Goal: Information Seeking & Learning: Find specific fact

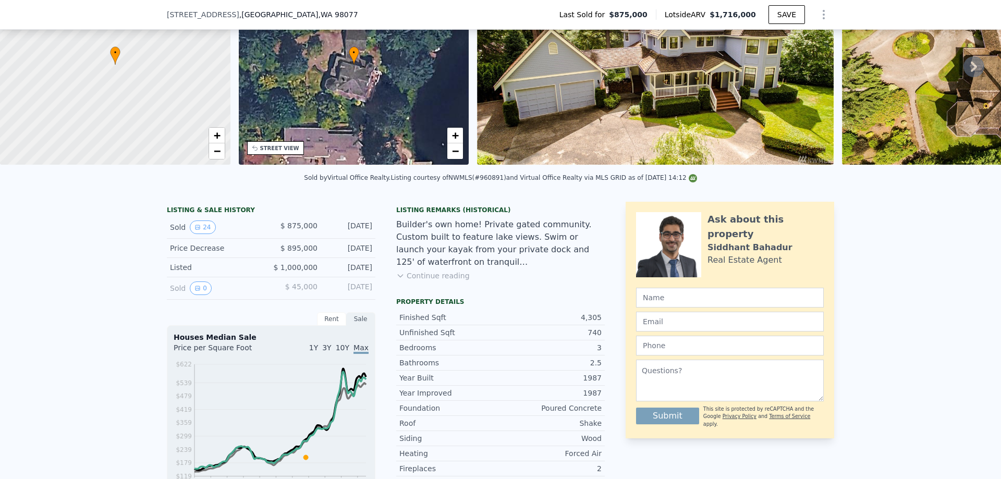
scroll to position [4, 0]
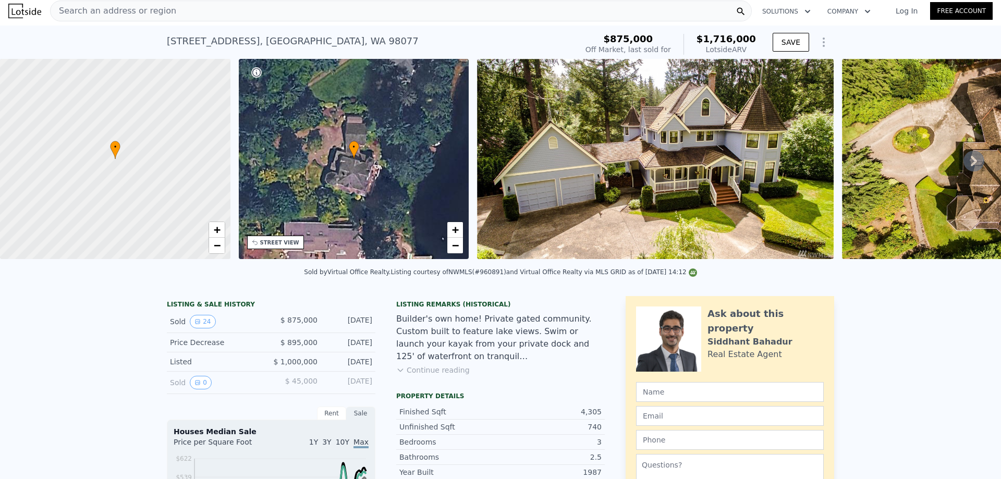
click at [971, 163] on icon at bounding box center [973, 161] width 21 height 21
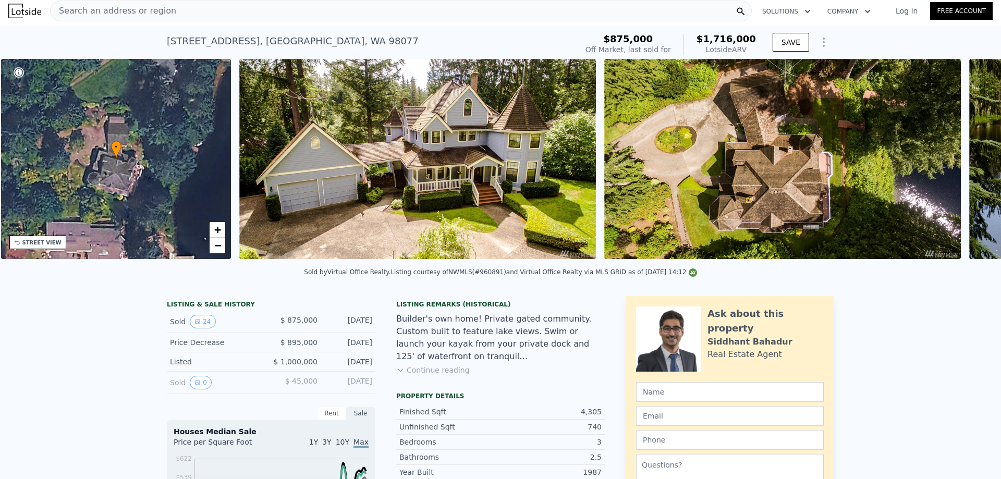
click at [968, 161] on div "• + − • + − STREET VIEW Loading... SATELLITE VIEW" at bounding box center [500, 161] width 1001 height 204
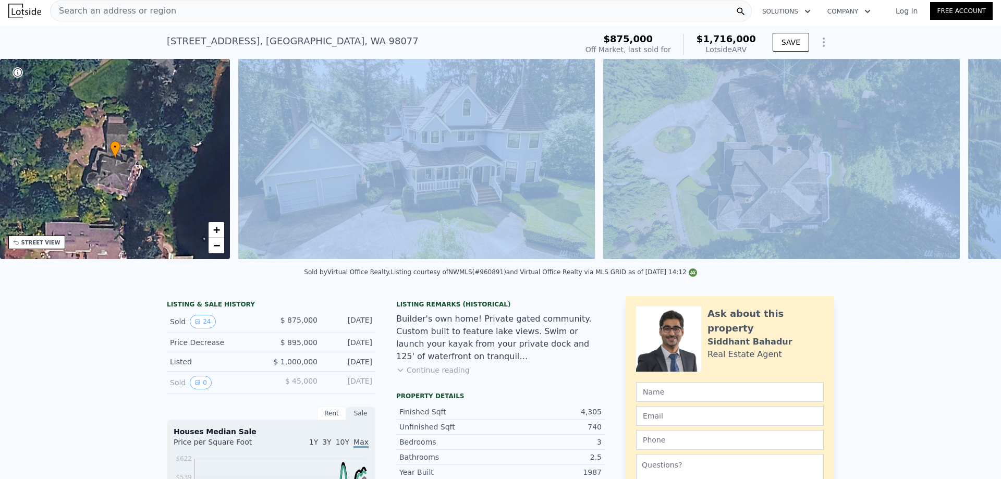
click at [968, 161] on div "• + − • + − STREET VIEW Loading... SATELLITE VIEW" at bounding box center [500, 161] width 1001 height 204
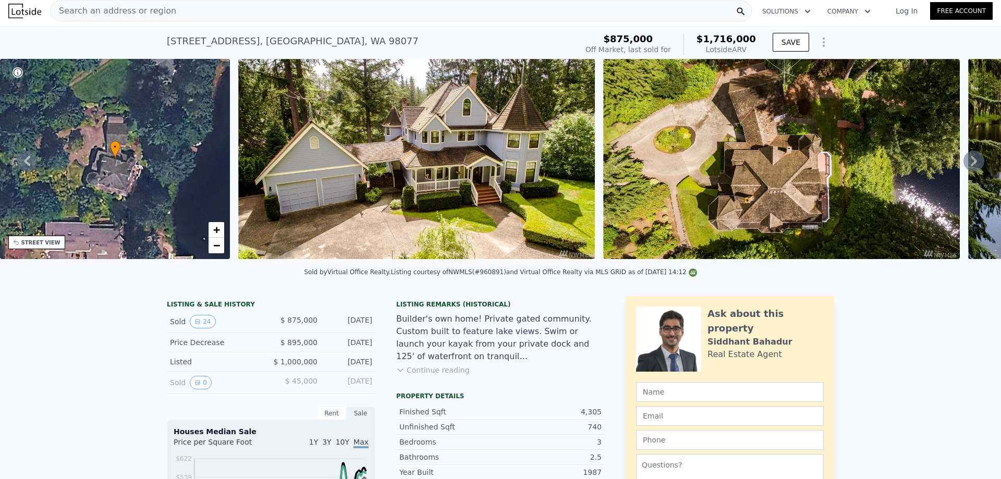
click at [968, 161] on icon at bounding box center [973, 161] width 21 height 21
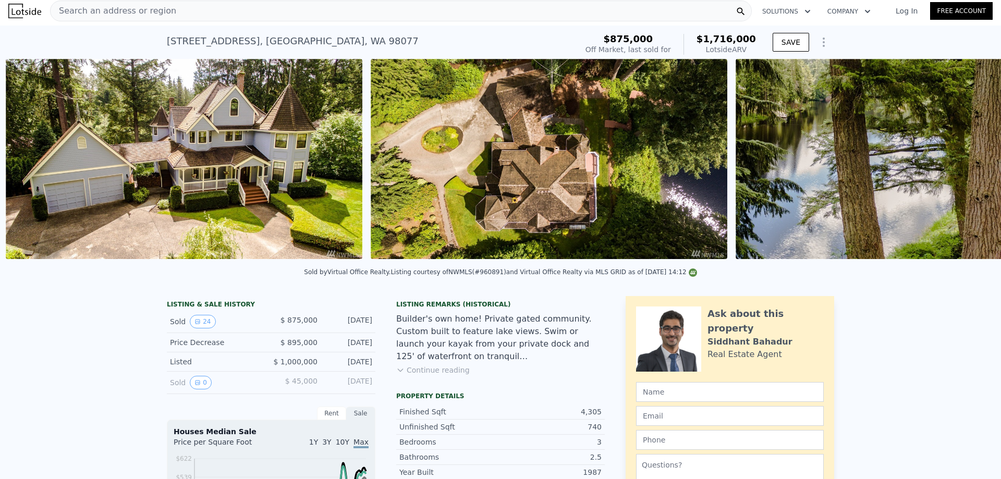
scroll to position [0, 477]
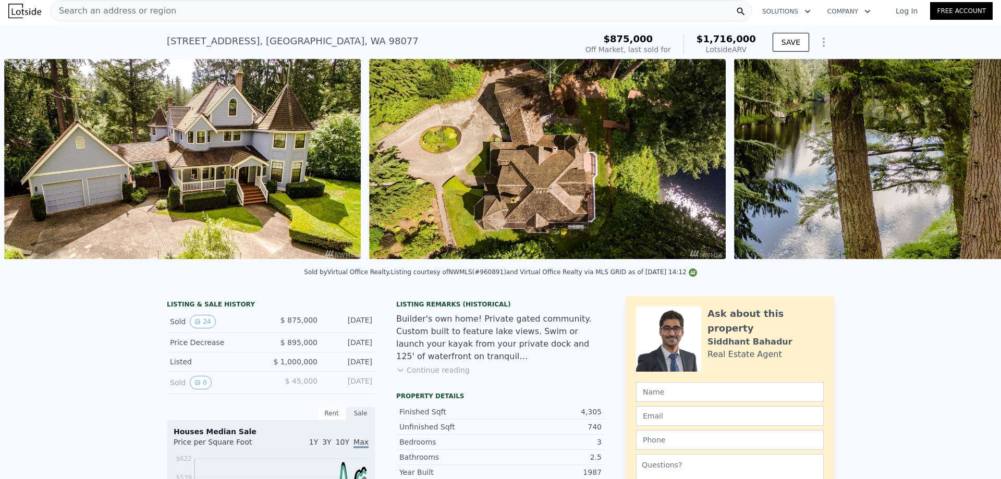
click at [966, 161] on img at bounding box center [996, 159] width 524 height 200
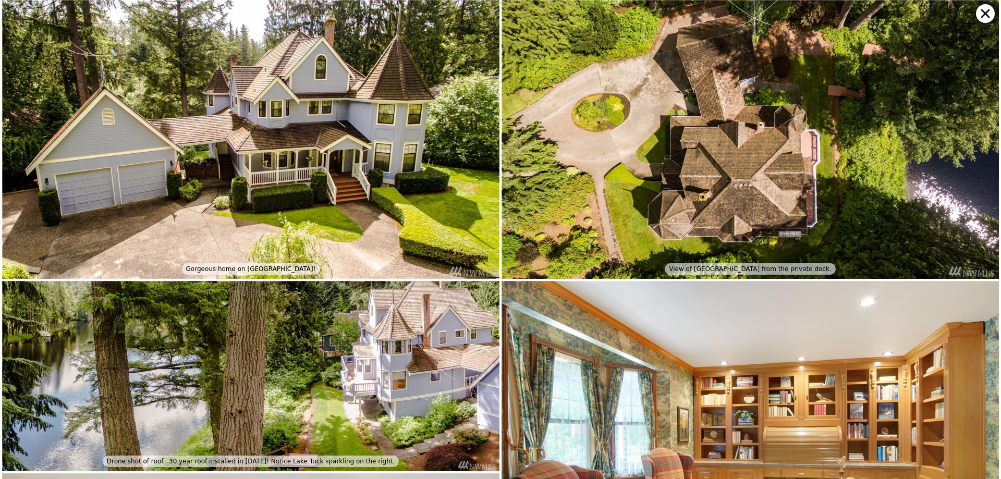
click at [962, 160] on img at bounding box center [750, 139] width 497 height 279
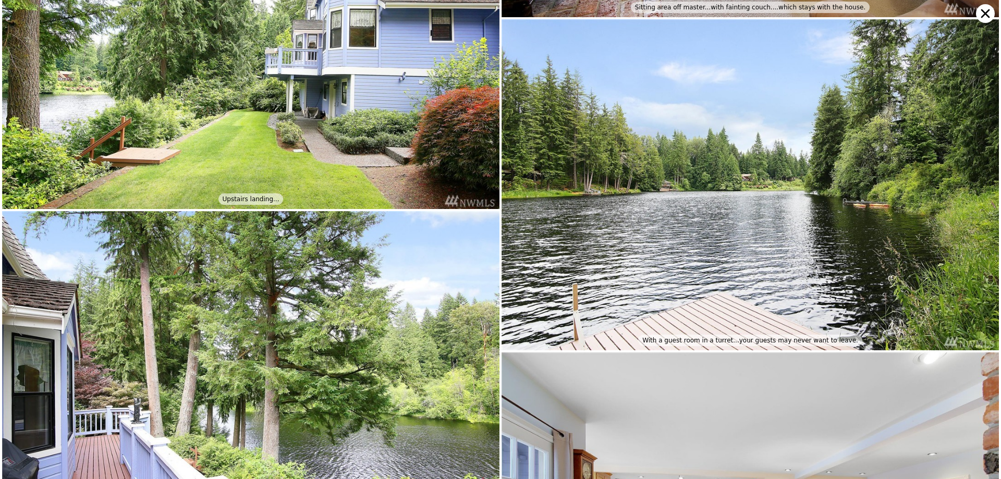
scroll to position [2832, 0]
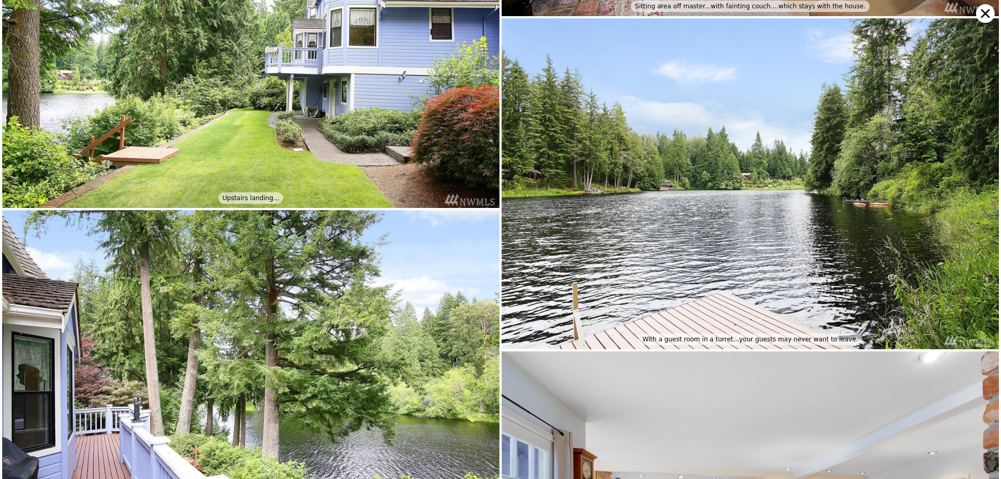
click at [985, 12] on icon at bounding box center [985, 13] width 19 height 19
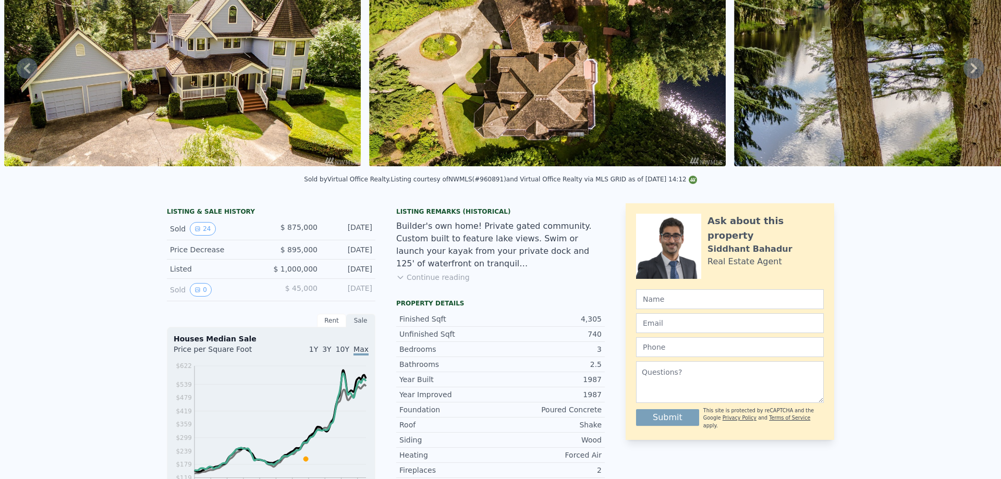
scroll to position [0, 0]
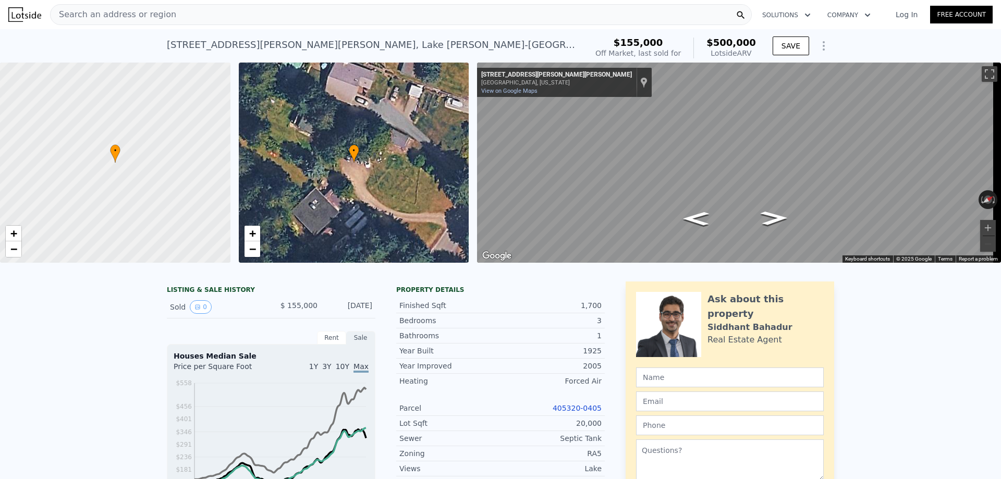
click at [183, 16] on div "Search an address or region" at bounding box center [401, 14] width 702 height 21
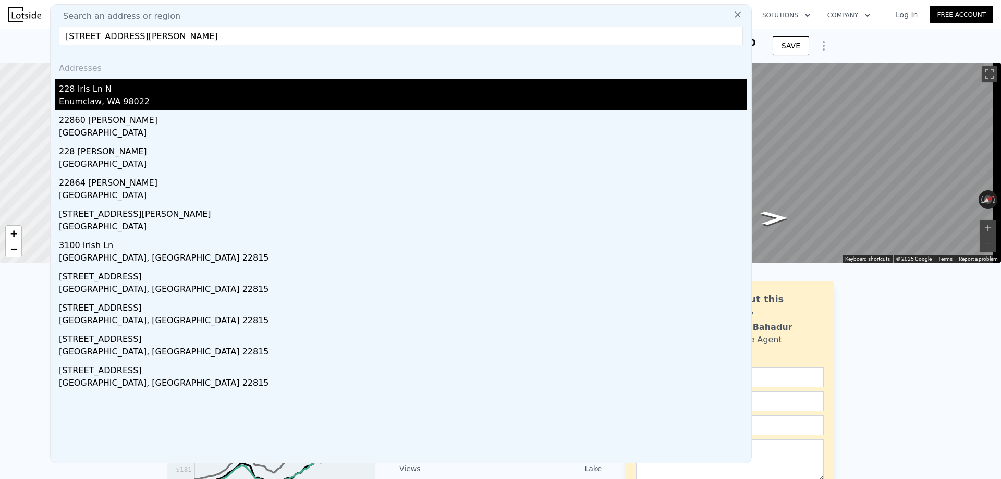
type input "[STREET_ADDRESS][PERSON_NAME]"
click at [218, 88] on div "228 Iris Ln N" at bounding box center [403, 87] width 688 height 17
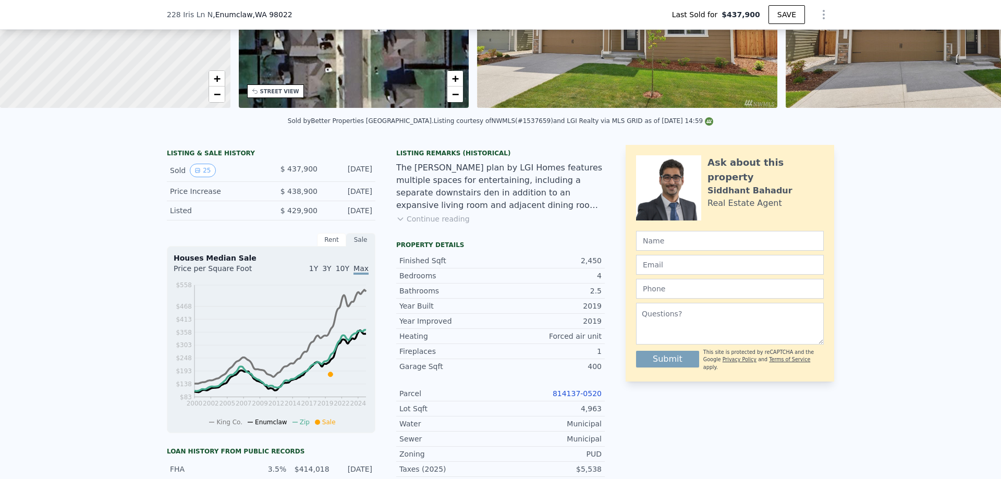
scroll to position [4, 0]
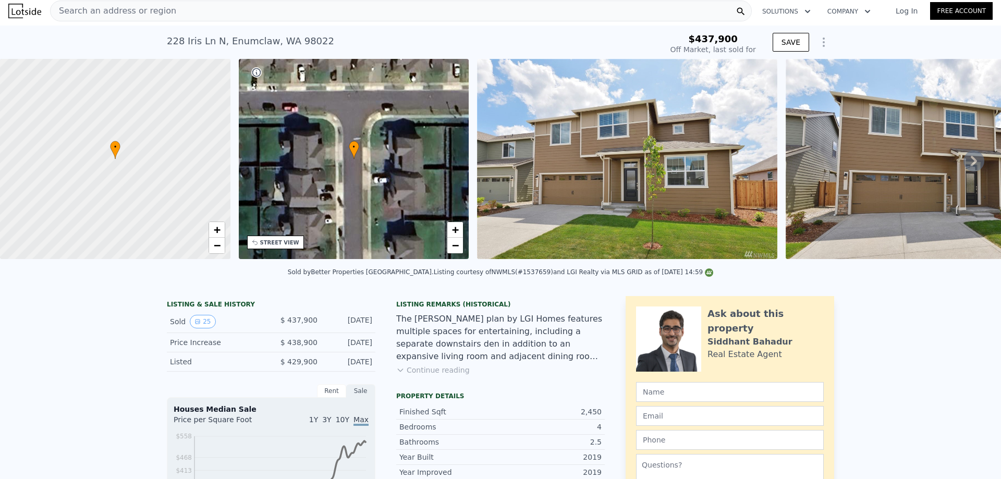
click at [301, 41] on div "[STREET_ADDRESS]" at bounding box center [250, 41] width 167 height 15
copy div "[STREET_ADDRESS] Sold [DATE] for $437,900"
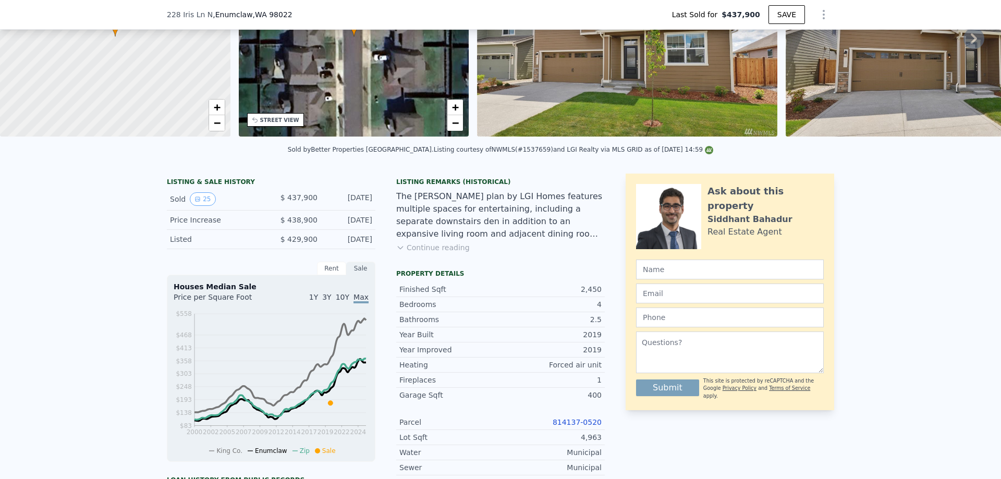
type input "$ 636,000"
type input "$ 127,145"
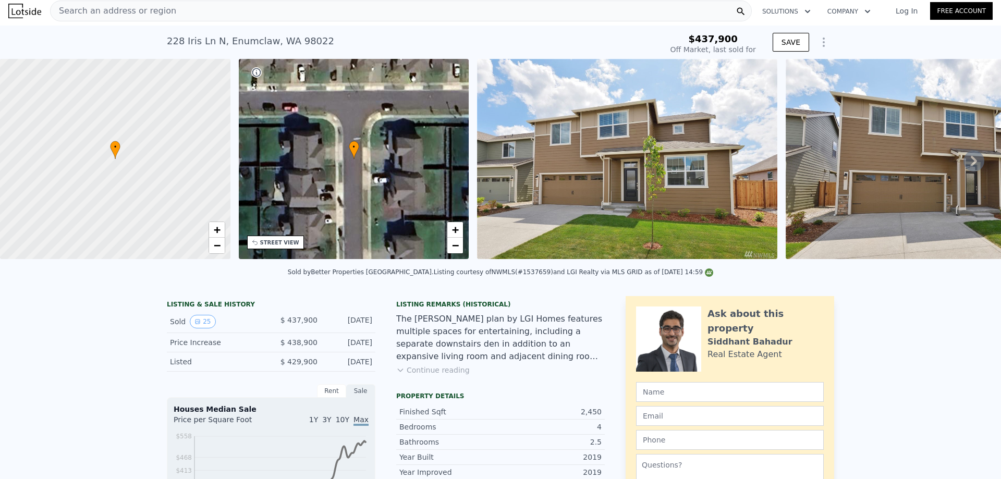
click at [212, 47] on div "[STREET_ADDRESS]" at bounding box center [250, 41] width 167 height 15
click at [211, 44] on div "[STREET_ADDRESS]" at bounding box center [250, 41] width 167 height 15
click at [182, 9] on div "Search an address or region" at bounding box center [401, 11] width 702 height 21
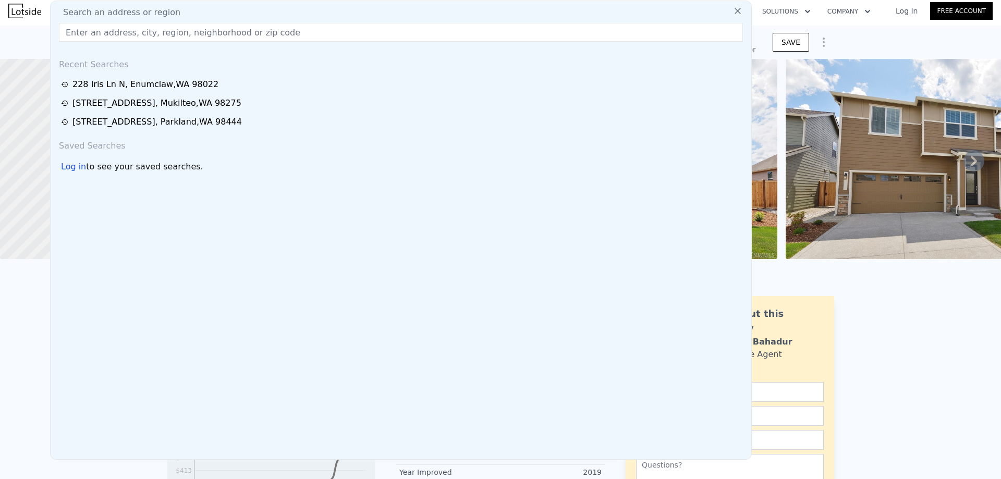
click at [182, 9] on div "Search an address or region" at bounding box center [401, 12] width 692 height 13
click at [180, 30] on input "text" at bounding box center [401, 32] width 684 height 19
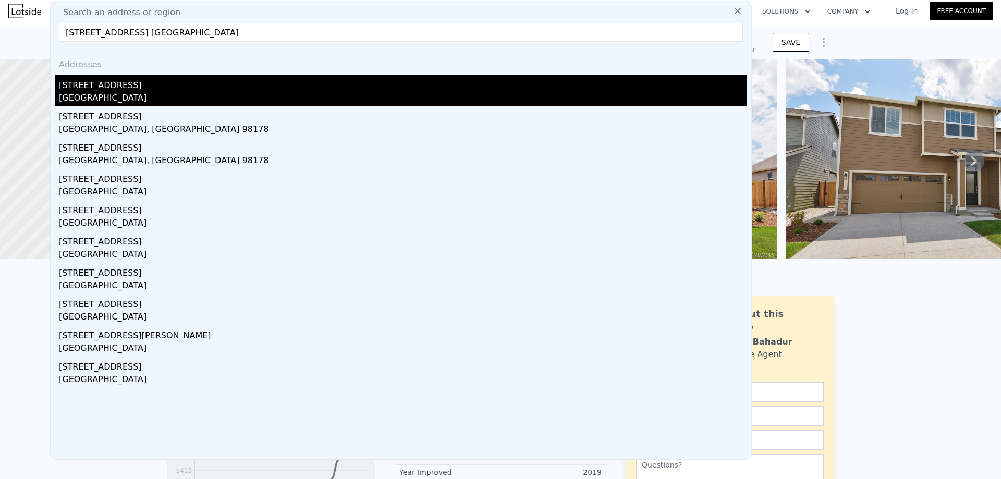
type input "[STREET_ADDRESS] [GEOGRAPHIC_DATA]"
click at [137, 89] on div "[STREET_ADDRESS]" at bounding box center [403, 83] width 688 height 17
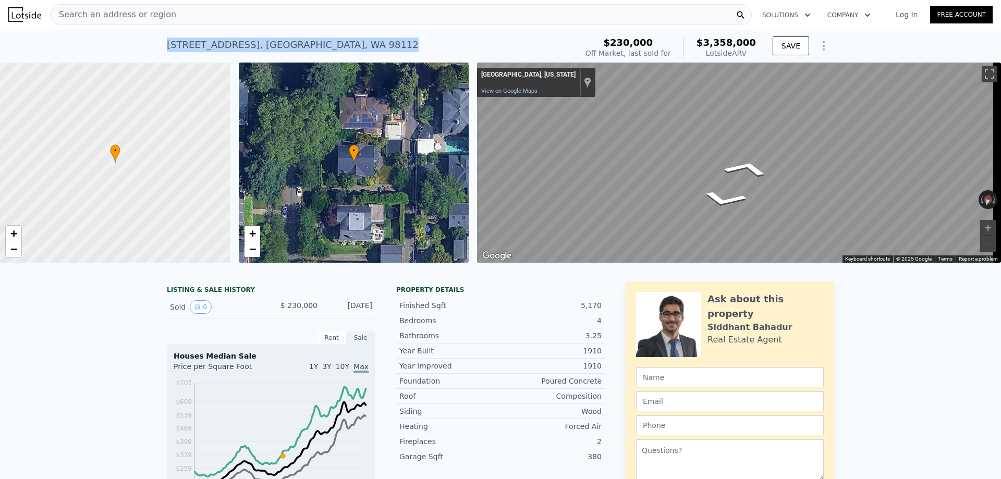
drag, startPoint x: 310, startPoint y: 46, endPoint x: 160, endPoint y: 41, distance: 149.7
click at [161, 42] on div "[STREET_ADDRESS] Sold [DATE] for $230k (~ARV $3.358m ) $230,000 Off Market, las…" at bounding box center [500, 45] width 1001 height 33
copy div "[STREET_ADDRESS]"
click at [208, 9] on div "Search an address or region" at bounding box center [401, 14] width 702 height 21
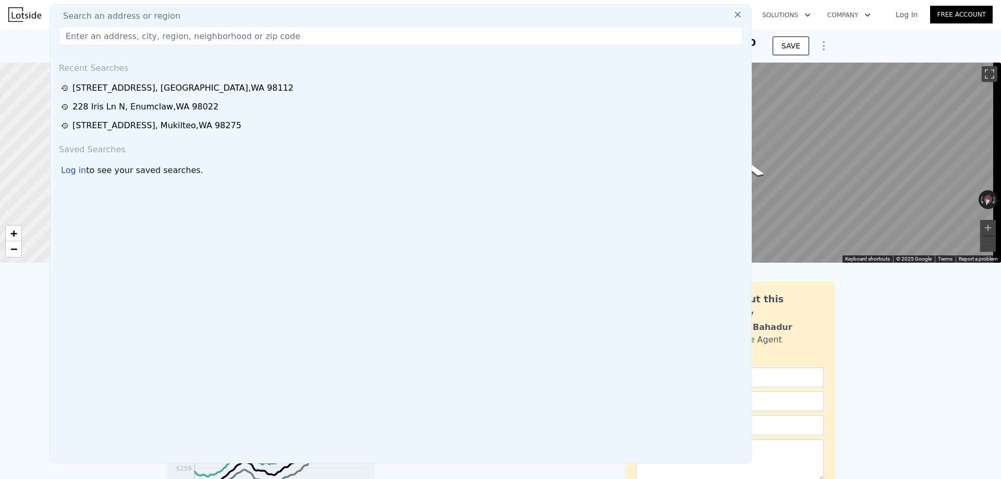
click at [196, 40] on input "text" at bounding box center [401, 36] width 684 height 19
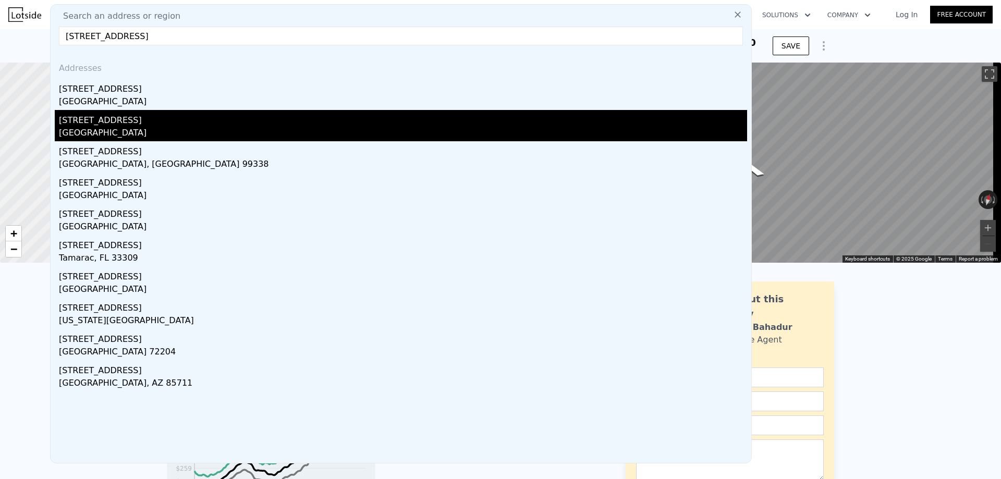
type input "[STREET_ADDRESS]"
click at [188, 125] on div "[STREET_ADDRESS]" at bounding box center [403, 118] width 688 height 17
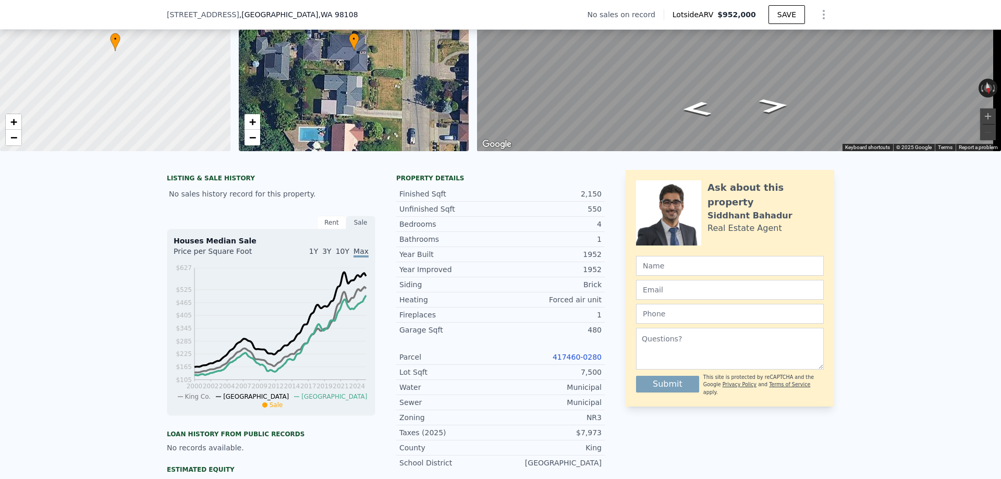
scroll to position [104, 0]
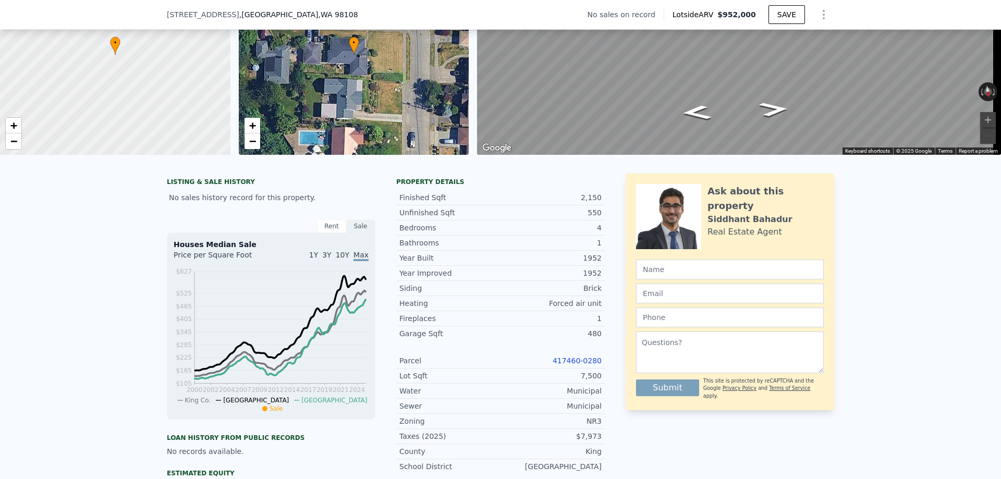
click at [298, 16] on div "[STREET_ADDRESS] No sales on record Lotside ARV $952,000 SAVE" at bounding box center [500, 14] width 667 height 29
click at [285, 14] on div "[STREET_ADDRESS]" at bounding box center [267, 14] width 200 height 10
click at [318, 15] on span ", WA 98108" at bounding box center [338, 14] width 40 height 8
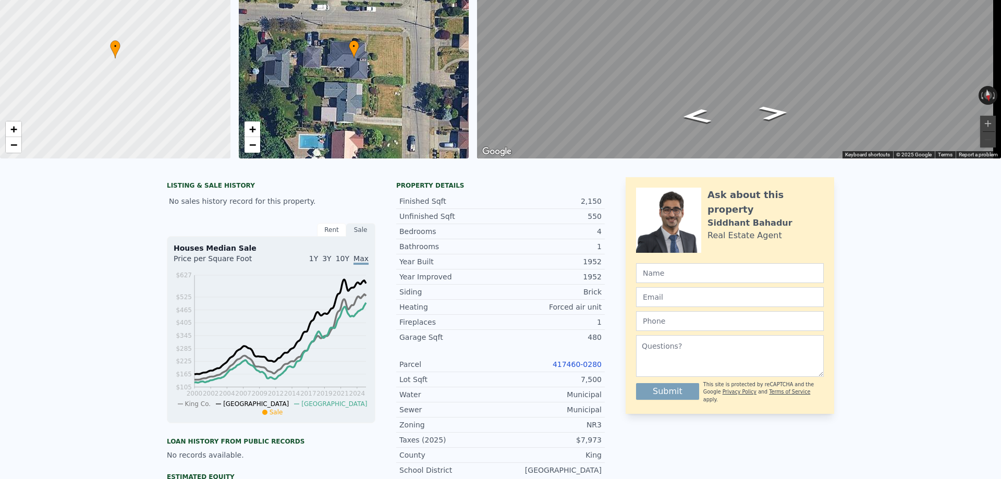
scroll to position [4, 0]
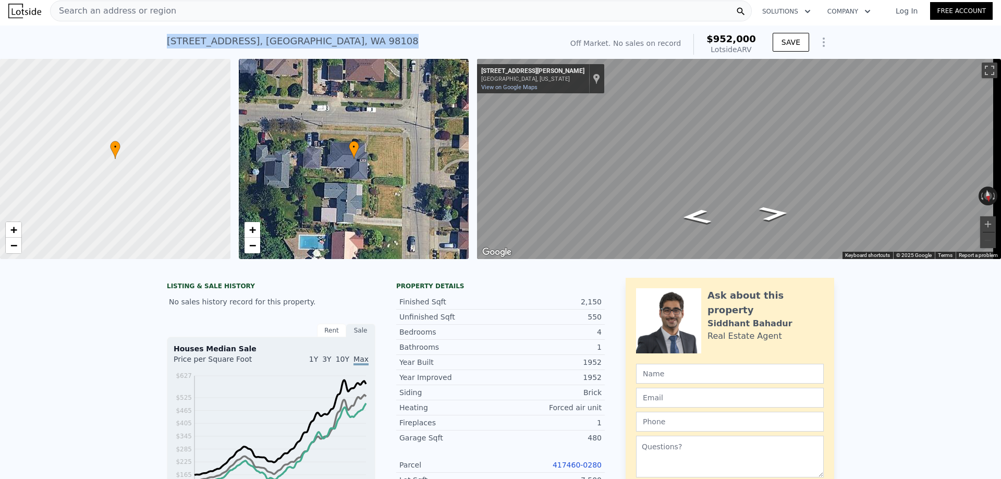
drag, startPoint x: 277, startPoint y: 42, endPoint x: 155, endPoint y: 39, distance: 122.6
click at [155, 39] on div "[STREET_ADDRESS] No sales on record (~ARV $952k ) Off Market. No sales on recor…" at bounding box center [500, 42] width 1001 height 33
copy div "[STREET_ADDRESS]"
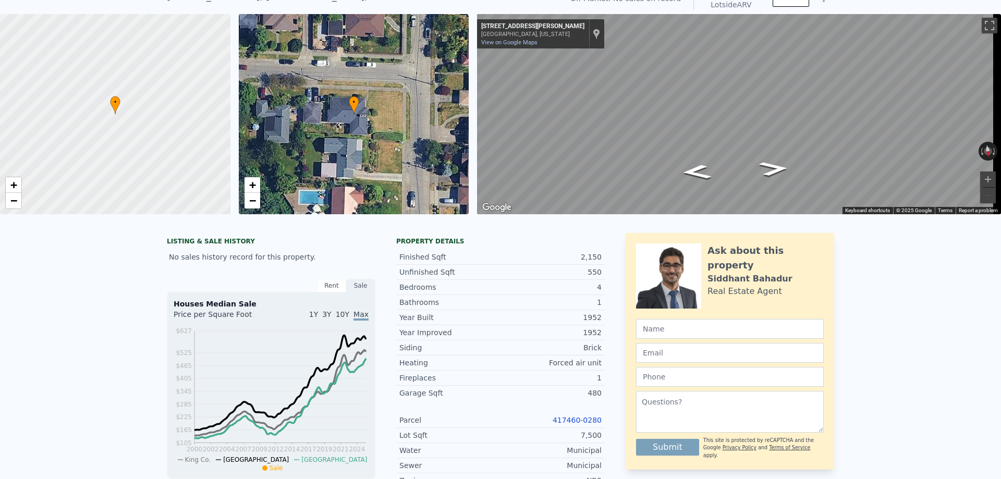
scroll to position [0, 0]
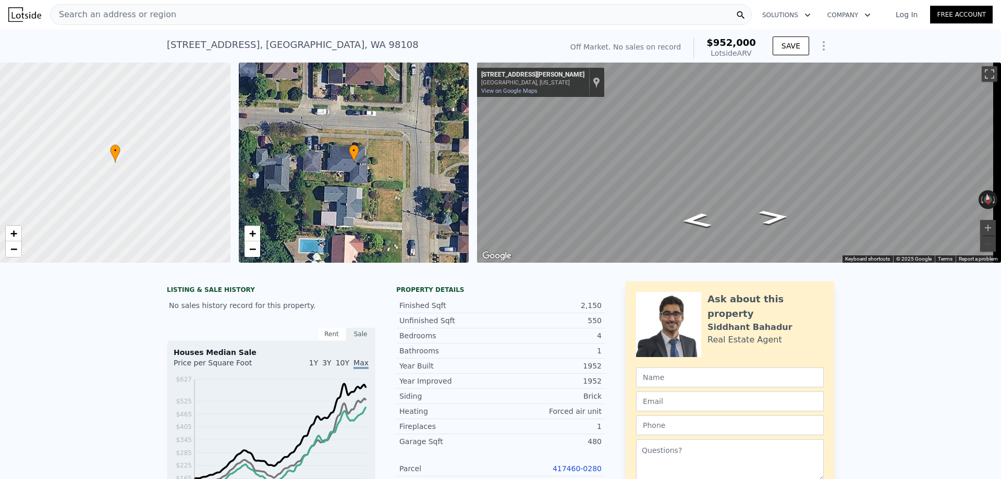
click at [216, 13] on div "Search an address or region" at bounding box center [401, 14] width 702 height 21
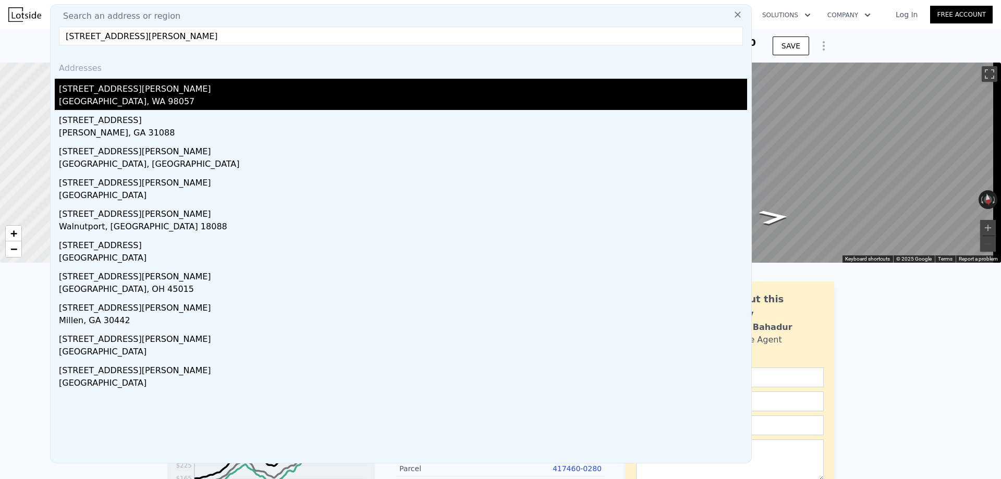
type input "[STREET_ADDRESS][PERSON_NAME]"
click at [432, 97] on div "[GEOGRAPHIC_DATA], WA 98057" at bounding box center [403, 102] width 688 height 15
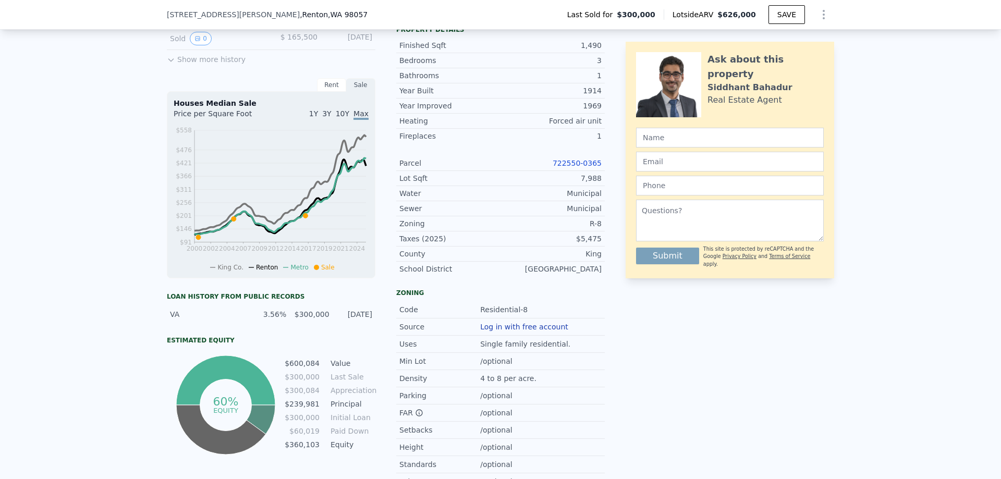
scroll to position [361, 0]
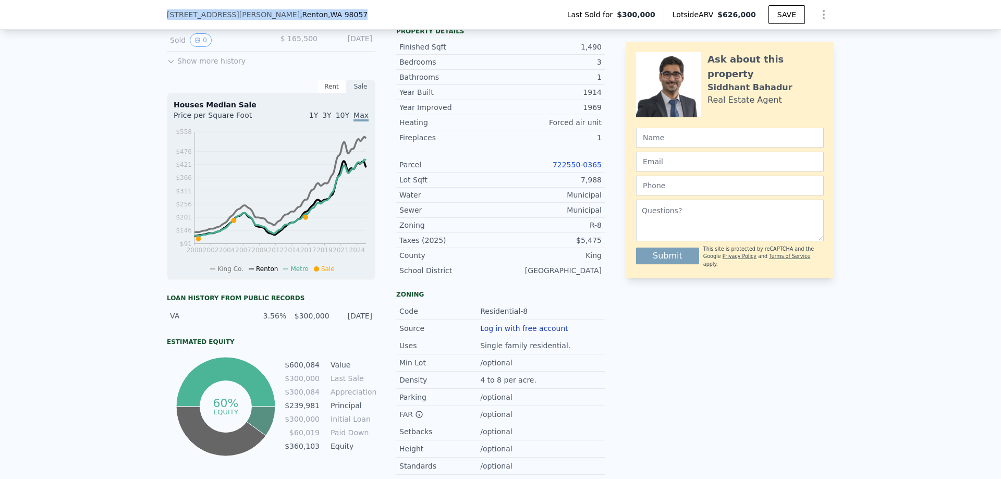
drag, startPoint x: 295, startPoint y: 17, endPoint x: 197, endPoint y: 14, distance: 98.1
click at [162, 15] on div "[STREET_ADDRESS][PERSON_NAME] Last Sold for $300,000 Lotside ARV $626,000 SAVE" at bounding box center [500, 15] width 1001 height 30
copy div "[STREET_ADDRESS][PERSON_NAME]"
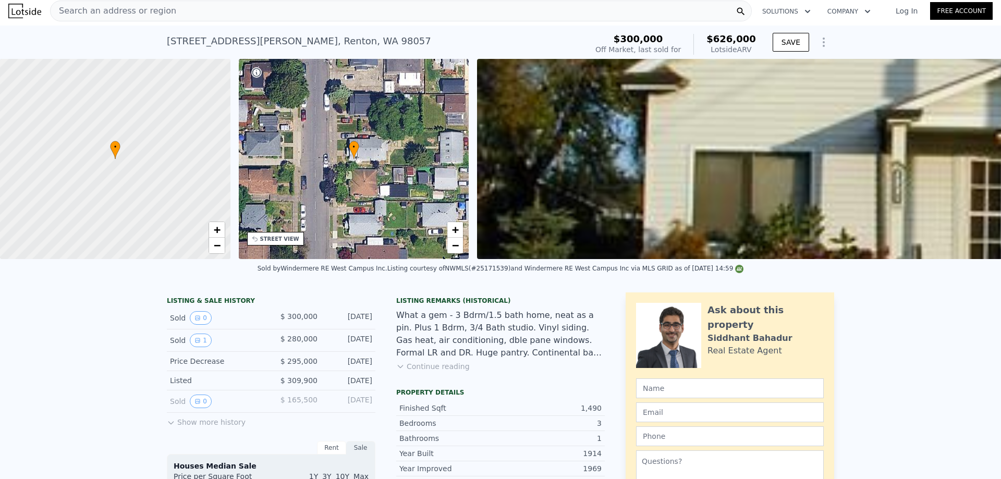
scroll to position [0, 0]
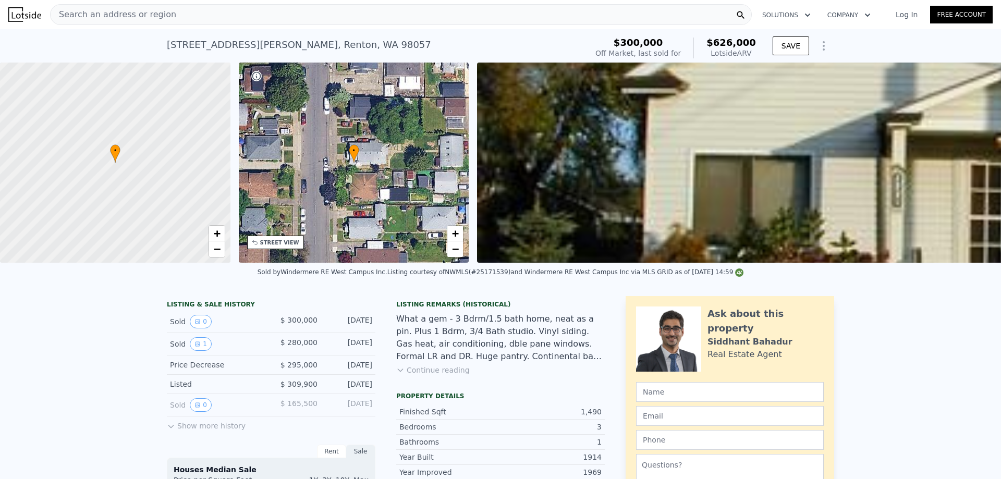
click at [199, 16] on div "Search an address or region" at bounding box center [401, 14] width 702 height 21
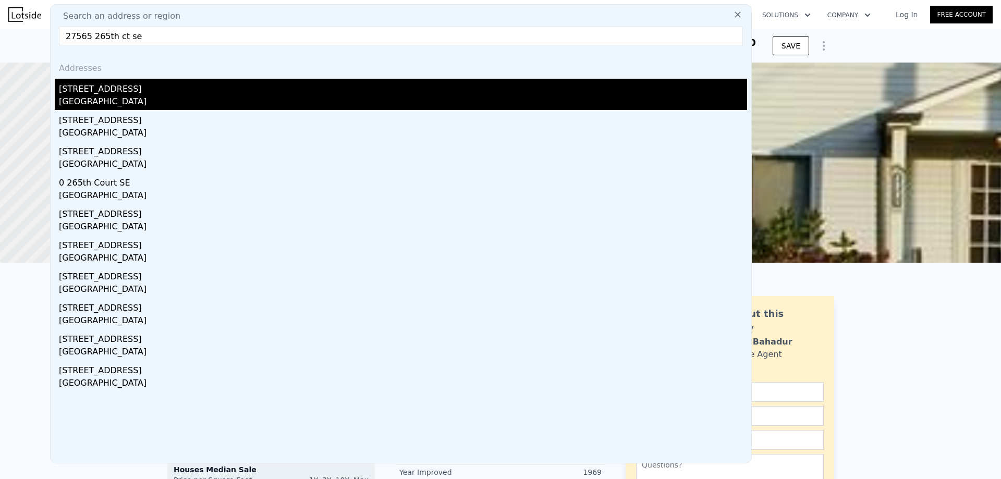
type input "27565 265th ct se"
click at [128, 99] on div "[GEOGRAPHIC_DATA]" at bounding box center [403, 102] width 688 height 15
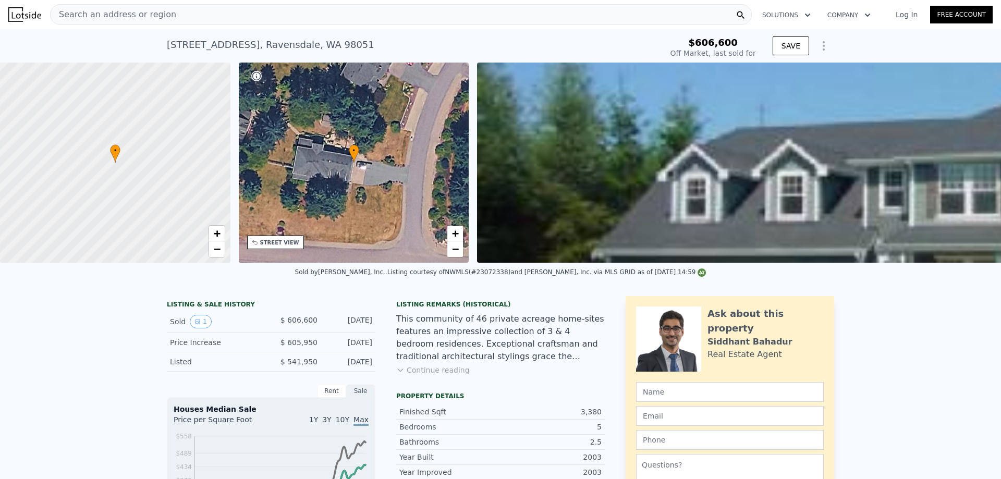
click at [186, 17] on div "Search an address or region" at bounding box center [401, 14] width 702 height 21
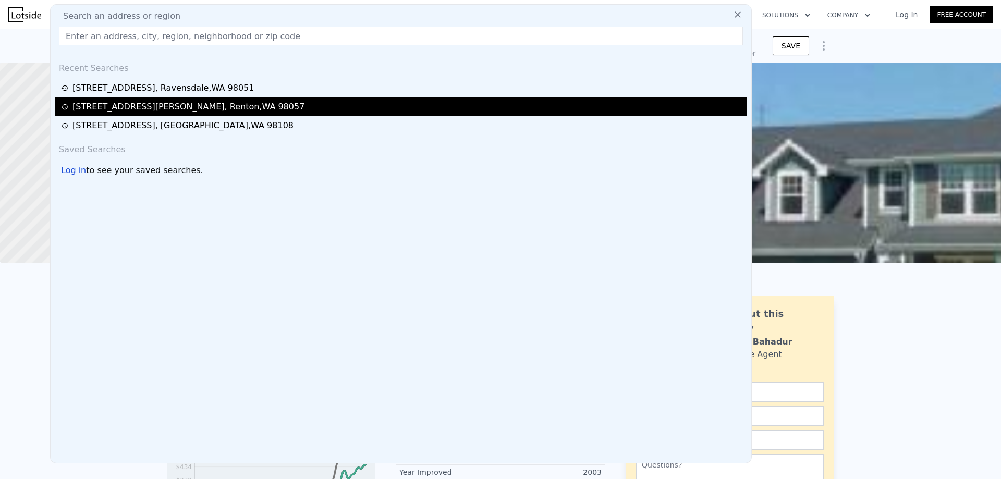
type input "$ 1,556,000"
type input "$ 758,519"
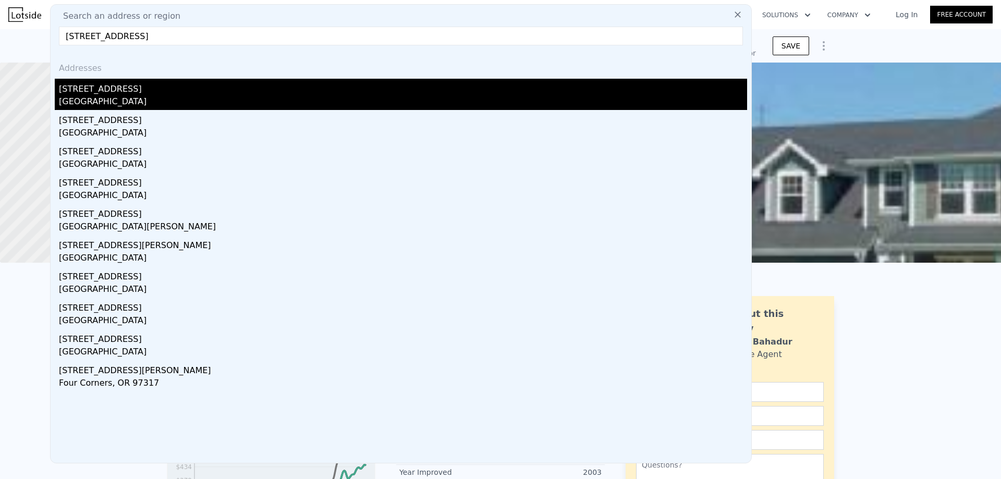
type input "[STREET_ADDRESS]"
click at [191, 95] on div "[GEOGRAPHIC_DATA]" at bounding box center [403, 102] width 688 height 15
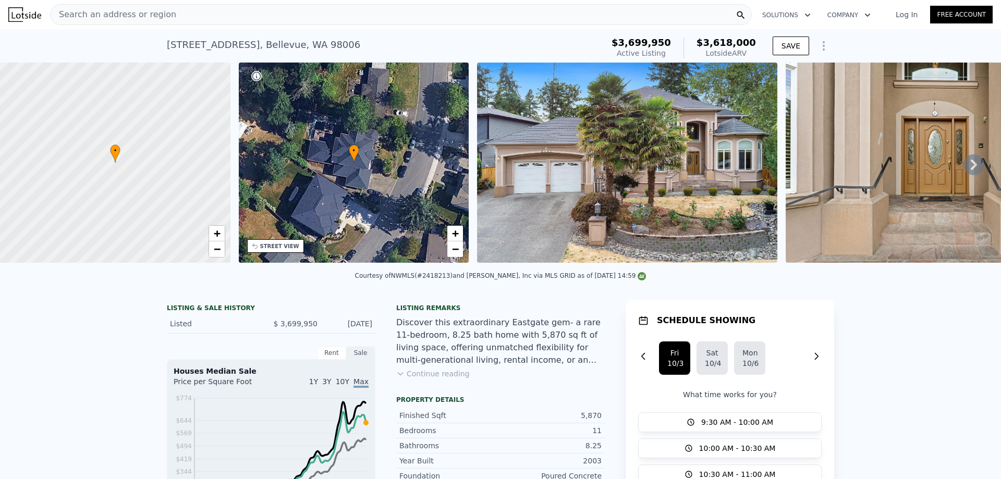
click at [187, 15] on div "Search an address or region" at bounding box center [401, 14] width 702 height 21
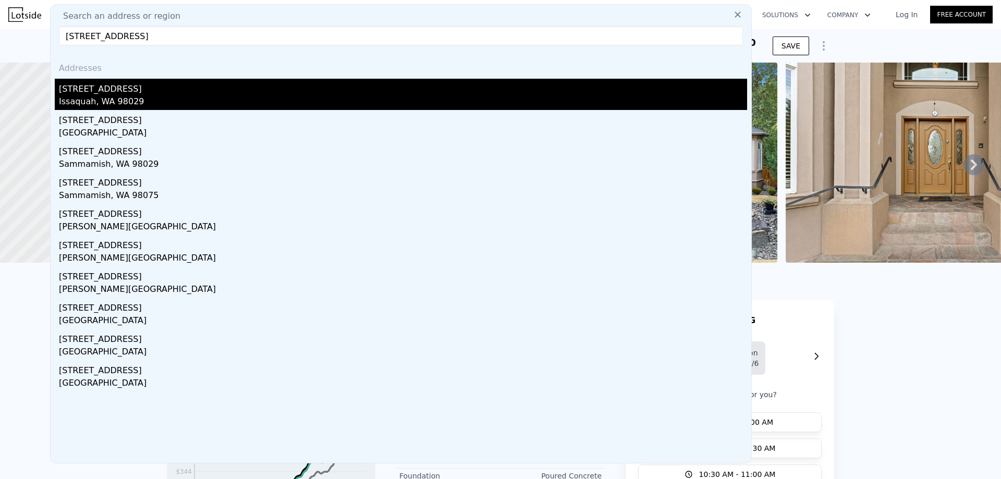
type input "[STREET_ADDRESS]"
click at [153, 103] on div "Issaquah, WA 98029" at bounding box center [403, 102] width 688 height 15
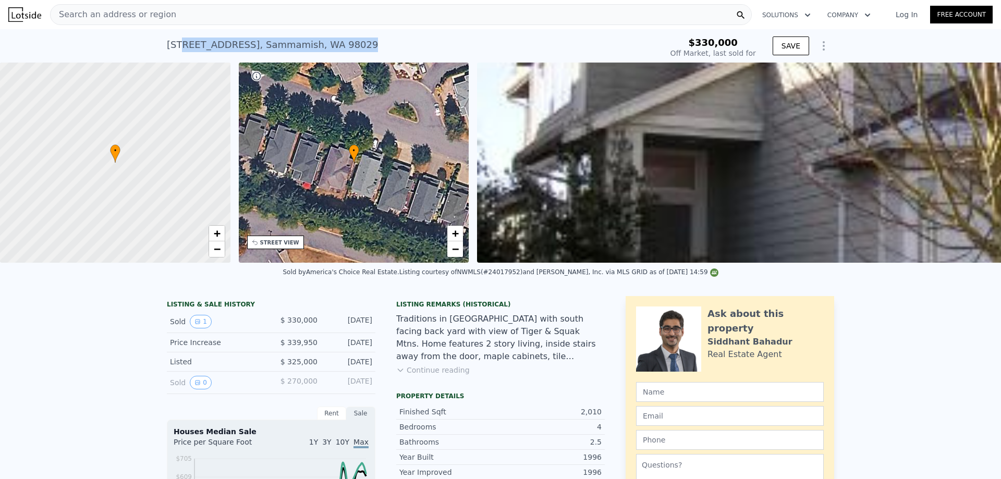
type input "$ 1,386,000"
type input "$ 926,642"
drag, startPoint x: 348, startPoint y: 44, endPoint x: 286, endPoint y: 0, distance: 75.8
click at [157, 45] on div "[STREET_ADDRESS] Sold [DATE] for $330k $330,000 Off Market, last sold for SAVE" at bounding box center [500, 45] width 1001 height 33
copy div "[STREET_ADDRESS]"
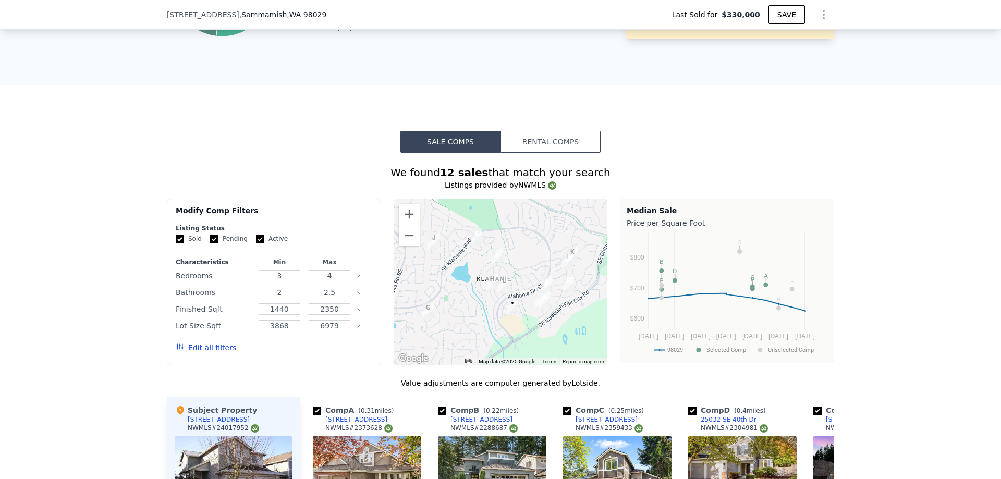
scroll to position [726, 0]
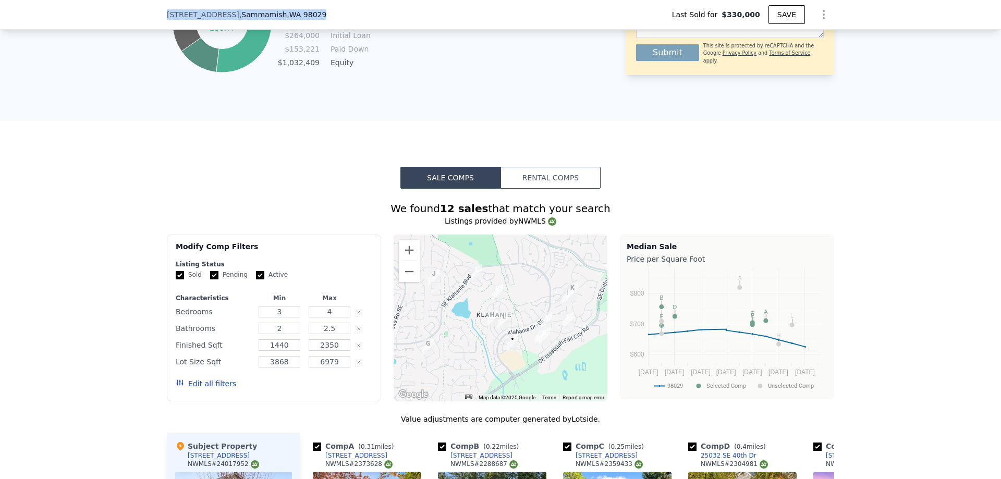
drag, startPoint x: 319, startPoint y: 15, endPoint x: 164, endPoint y: 18, distance: 155.4
click at [167, 18] on div "[STREET_ADDRESS] Last Sold for $330,000 SAVE" at bounding box center [500, 14] width 667 height 29
copy div "[STREET_ADDRESS]"
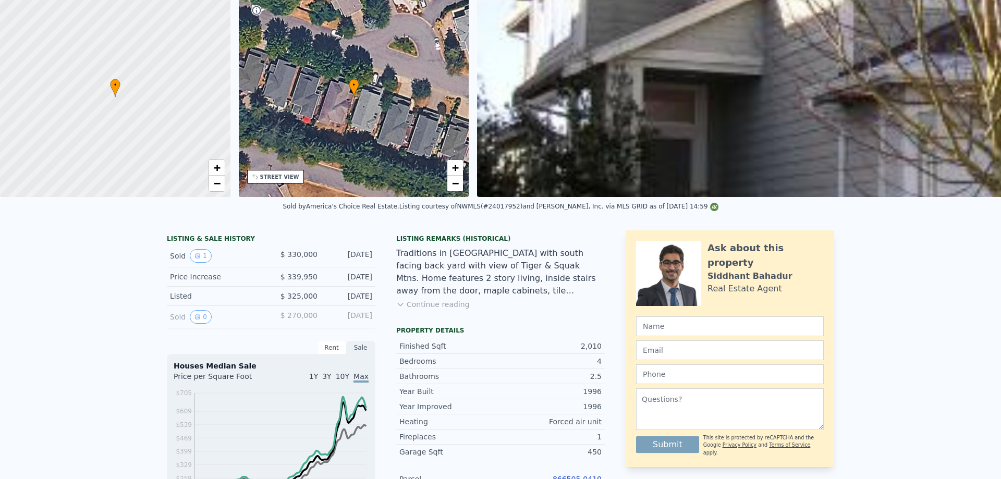
scroll to position [4, 0]
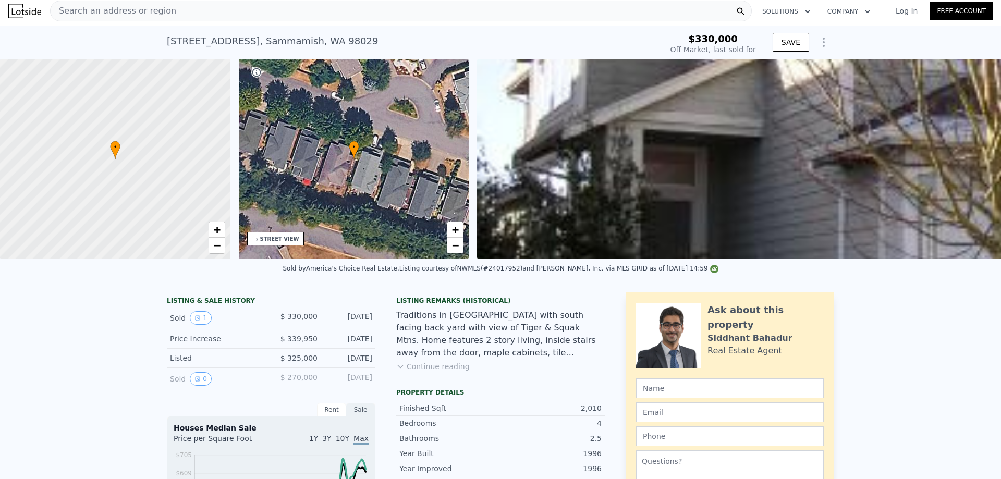
click at [212, 13] on div "Search an address or region" at bounding box center [401, 11] width 702 height 21
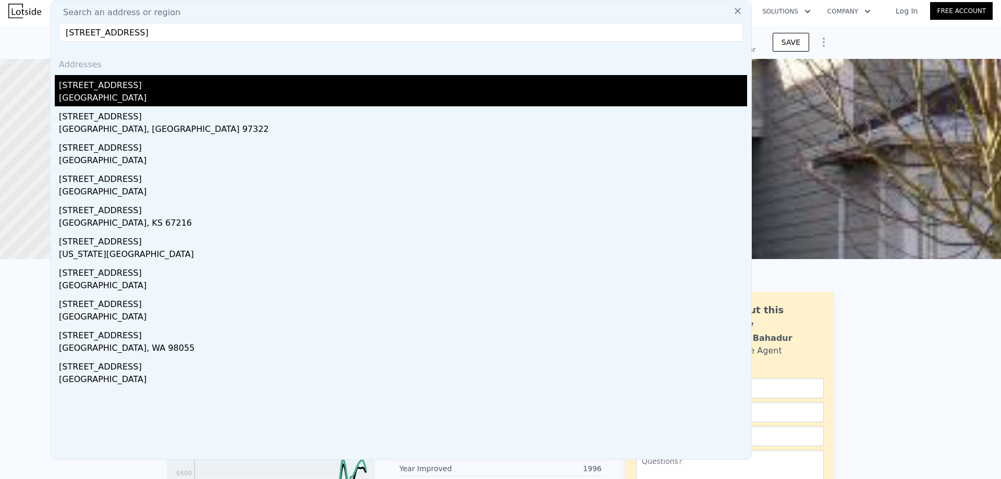
type input "[STREET_ADDRESS]"
click at [240, 84] on div "[STREET_ADDRESS]" at bounding box center [403, 83] width 688 height 17
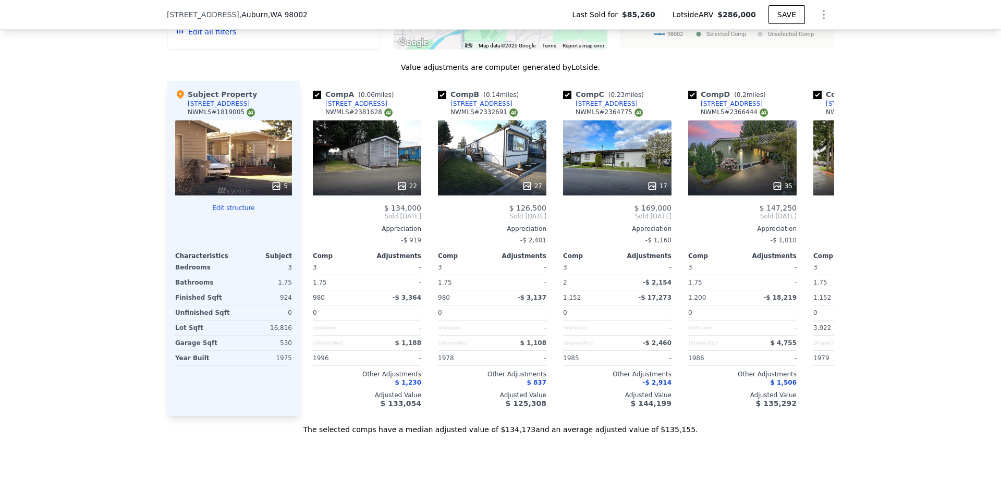
scroll to position [991, 0]
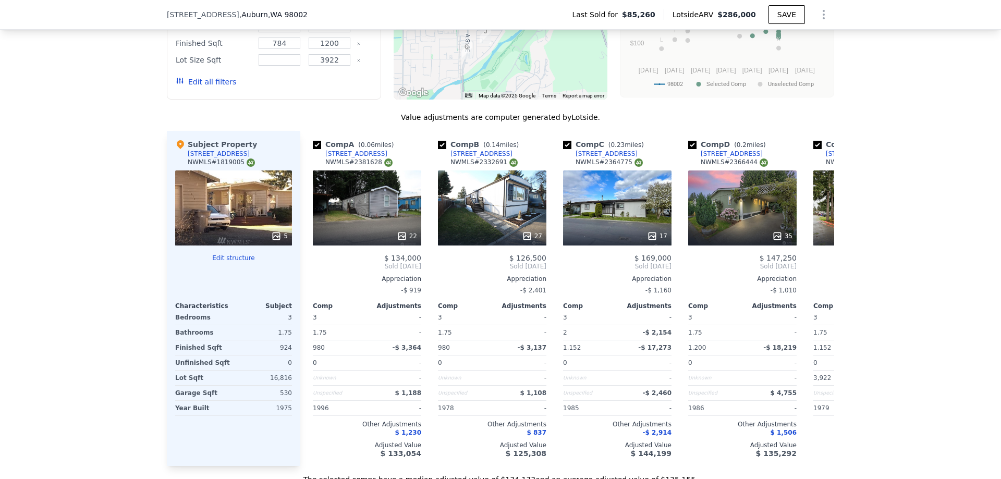
click at [258, 19] on span ", [GEOGRAPHIC_DATA]" at bounding box center [273, 14] width 68 height 10
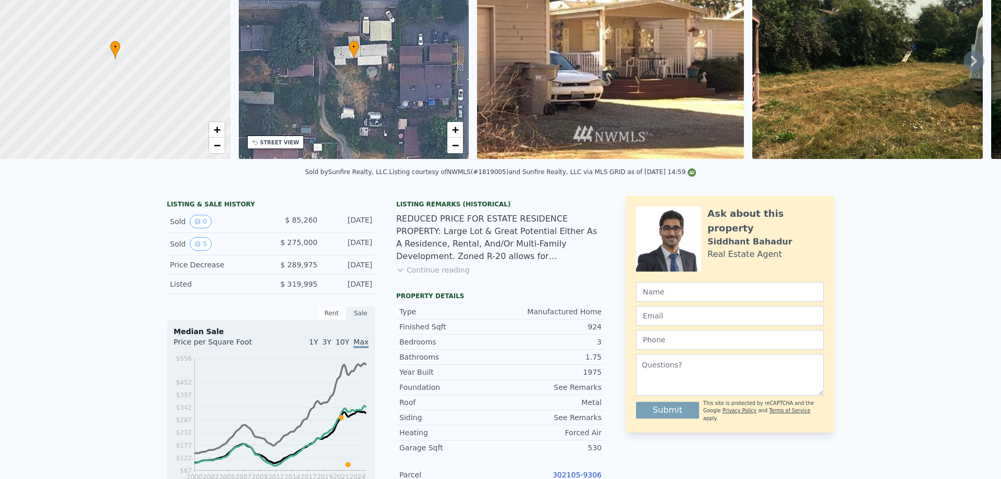
scroll to position [0, 0]
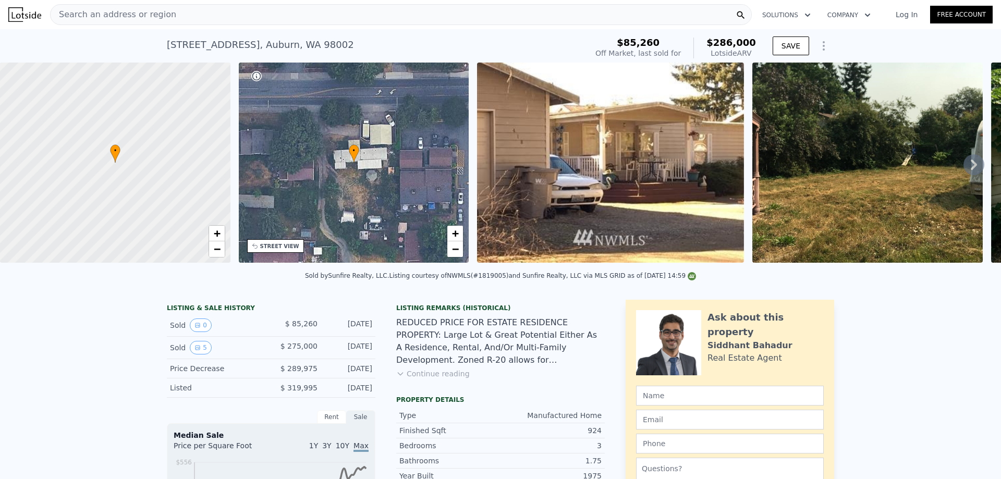
click at [191, 9] on div "Search an address or region" at bounding box center [401, 14] width 702 height 21
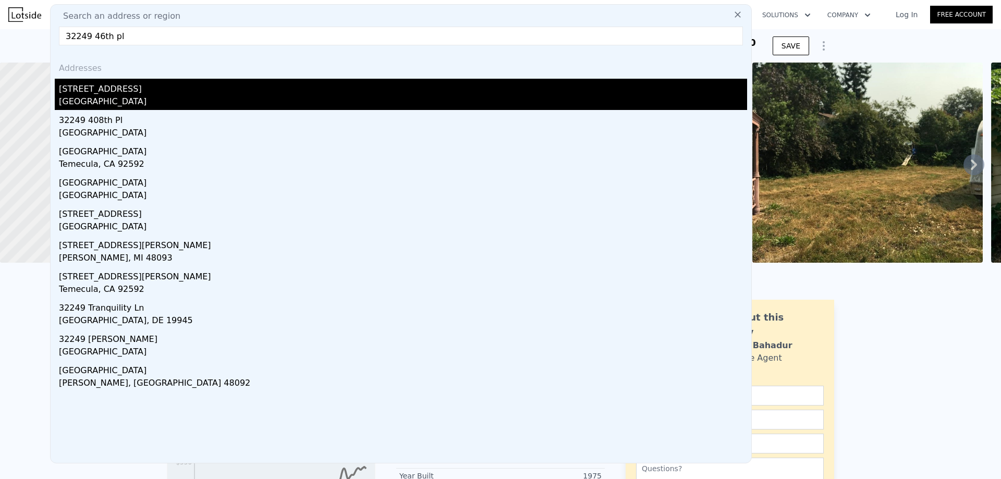
type input "32249 46th pl"
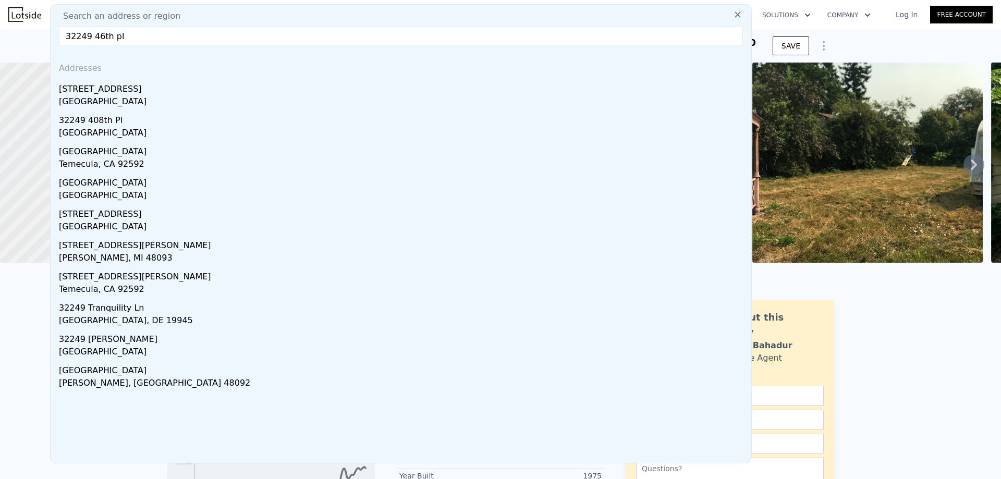
drag, startPoint x: 203, startPoint y: 89, endPoint x: 859, endPoint y: 273, distance: 680.7
click at [203, 90] on div "[STREET_ADDRESS]" at bounding box center [403, 87] width 688 height 17
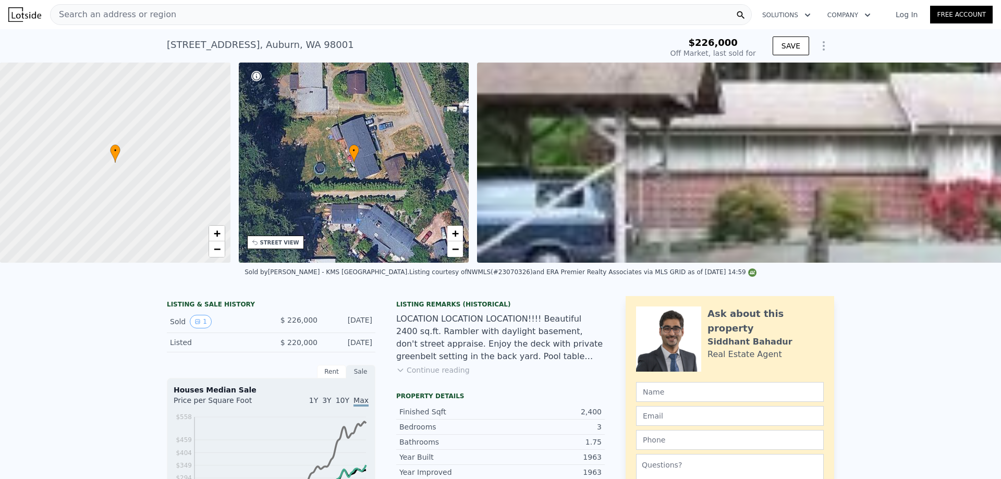
click at [214, 11] on div "Search an address or region" at bounding box center [401, 14] width 702 height 21
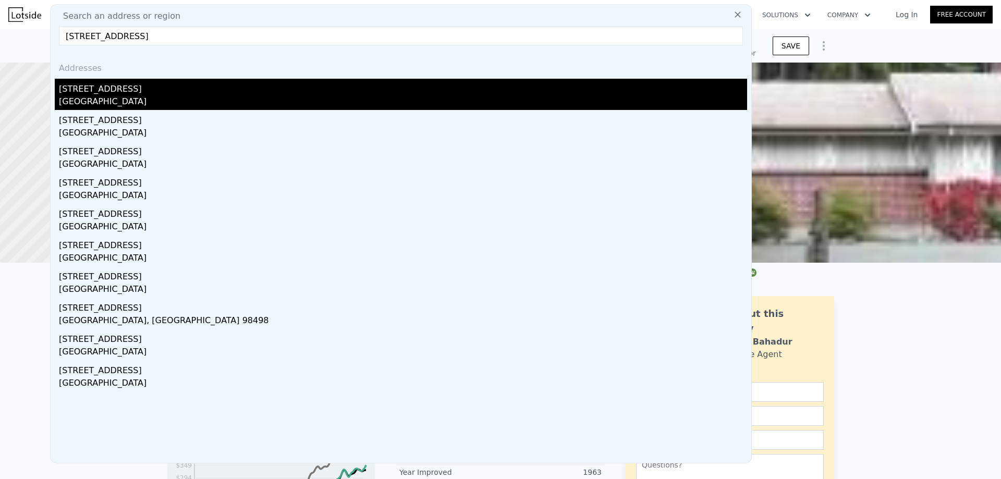
type input "[STREET_ADDRESS]"
click at [181, 107] on div "[GEOGRAPHIC_DATA]" at bounding box center [403, 102] width 688 height 15
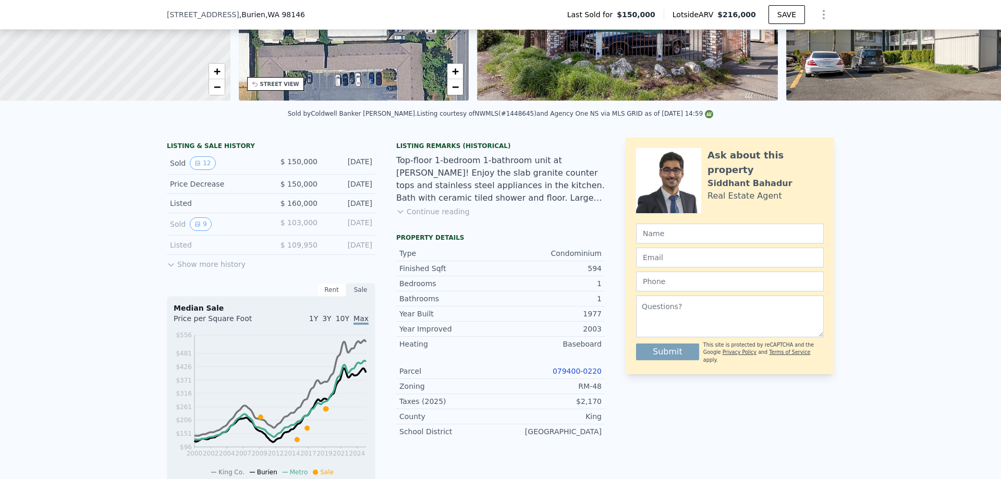
scroll to position [4, 0]
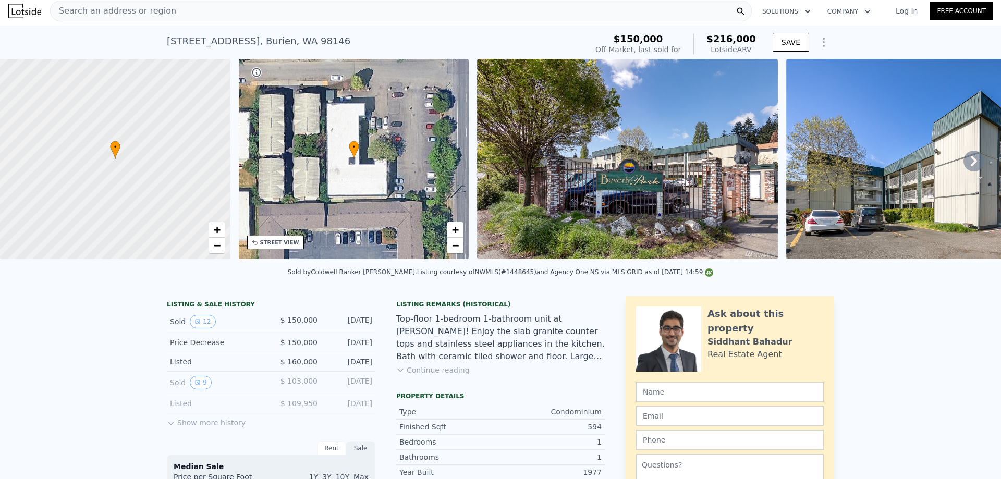
click at [967, 168] on icon at bounding box center [973, 161] width 21 height 21
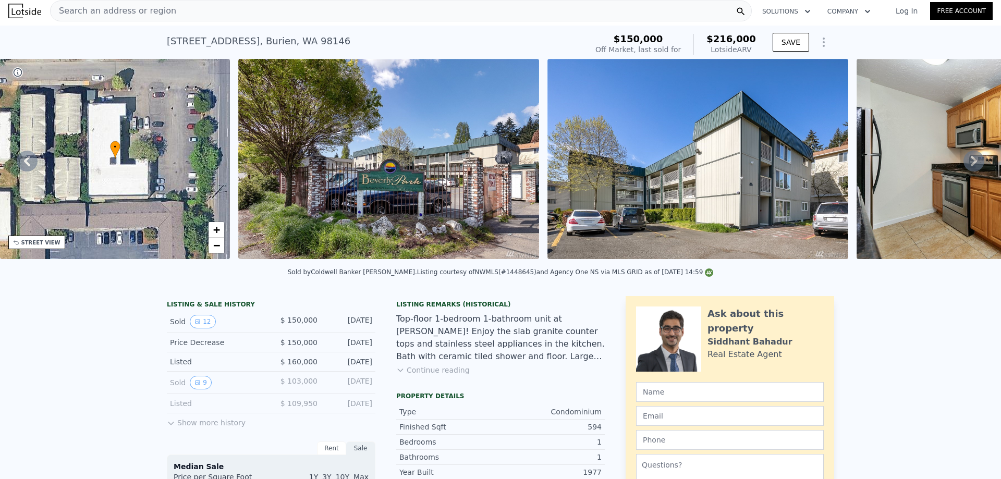
click at [971, 166] on icon at bounding box center [974, 161] width 6 height 10
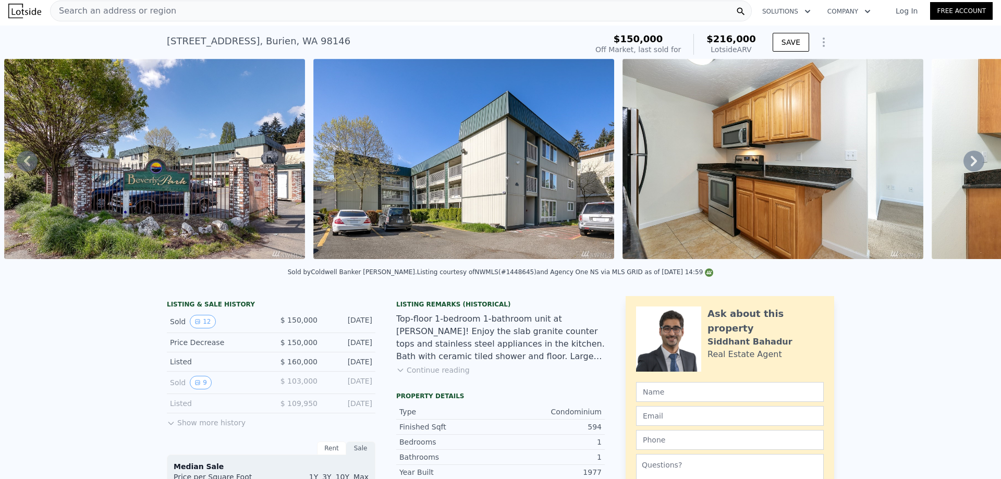
click at [971, 165] on icon at bounding box center [974, 161] width 6 height 10
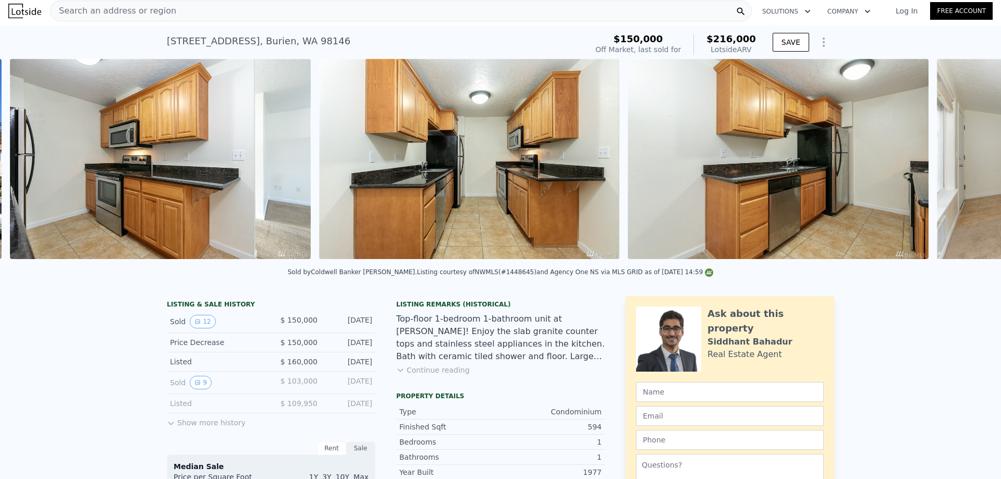
scroll to position [0, 1095]
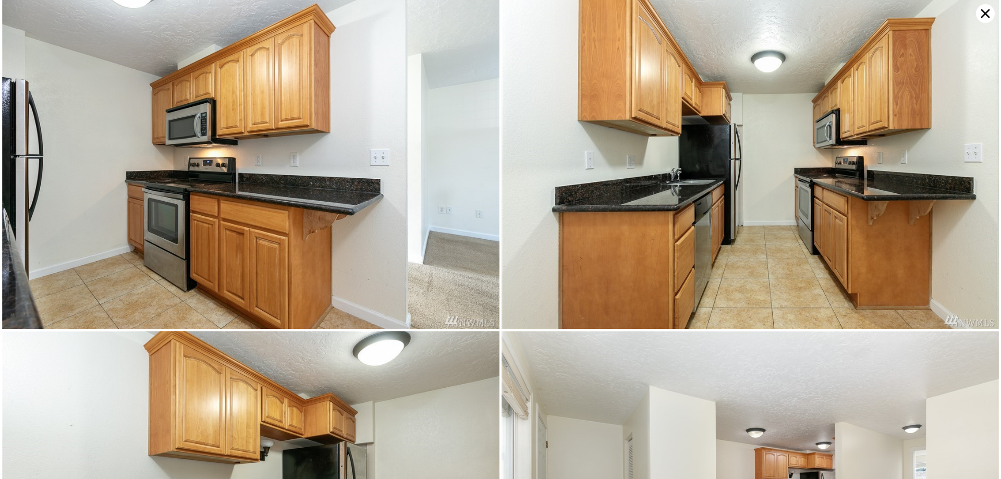
scroll to position [331, 0]
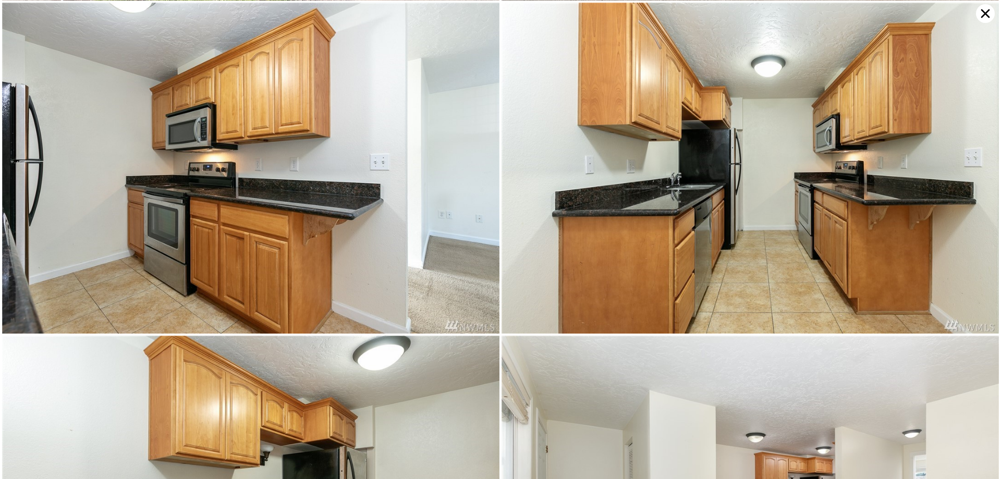
click at [983, 15] on icon at bounding box center [985, 13] width 9 height 9
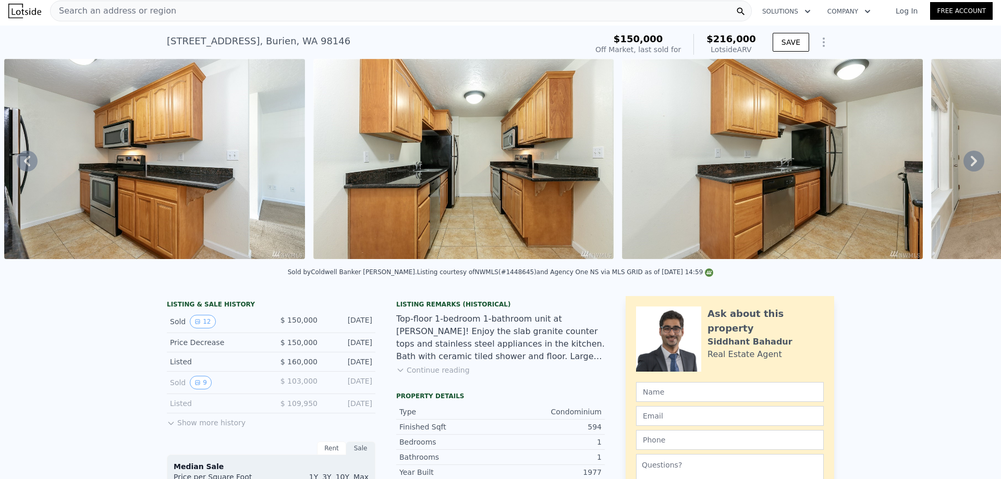
scroll to position [0, 0]
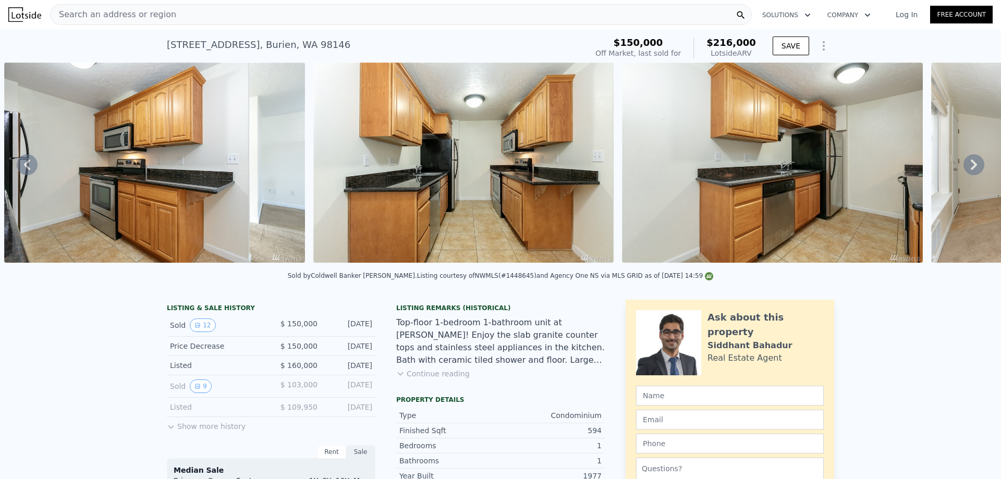
click at [159, 14] on span "Search an address or region" at bounding box center [114, 14] width 126 height 13
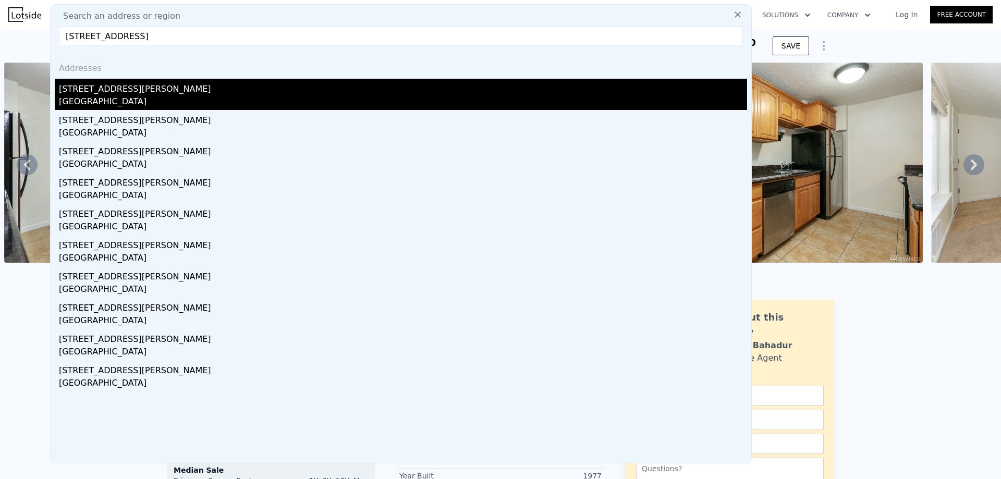
type input "[STREET_ADDRESS]"
click at [282, 95] on div "[STREET_ADDRESS][PERSON_NAME]" at bounding box center [403, 87] width 688 height 17
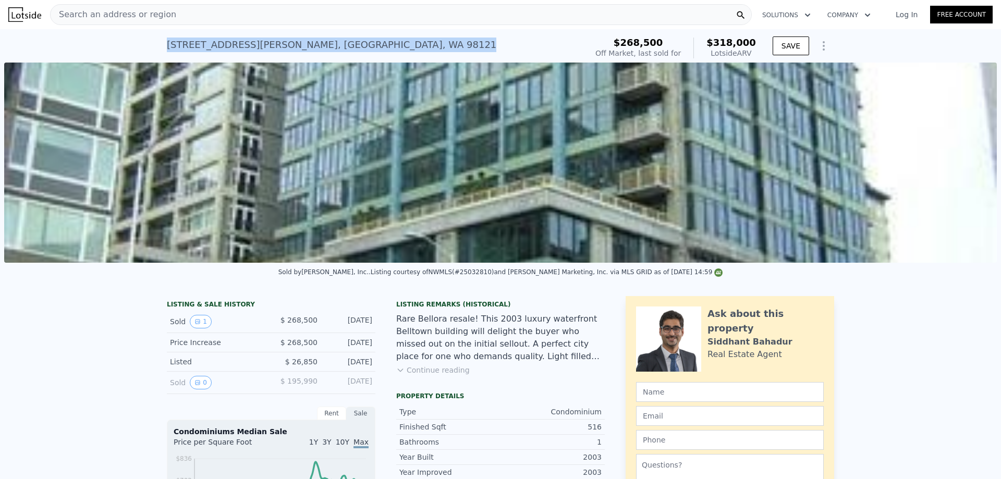
drag, startPoint x: 237, startPoint y: 48, endPoint x: 160, endPoint y: 46, distance: 77.7
click at [160, 46] on div "[STREET_ADDRESS][PERSON_NAME] Sold [DATE] for $268,500 (~ARV $318k ) $268,500 O…" at bounding box center [500, 45] width 1001 height 33
copy div "[STREET_ADDRESS][PERSON_NAME]"
